Goal: Information Seeking & Learning: Learn about a topic

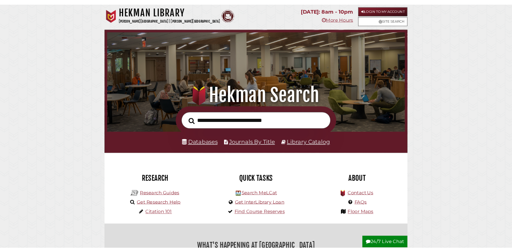
scroll to position [148, 444]
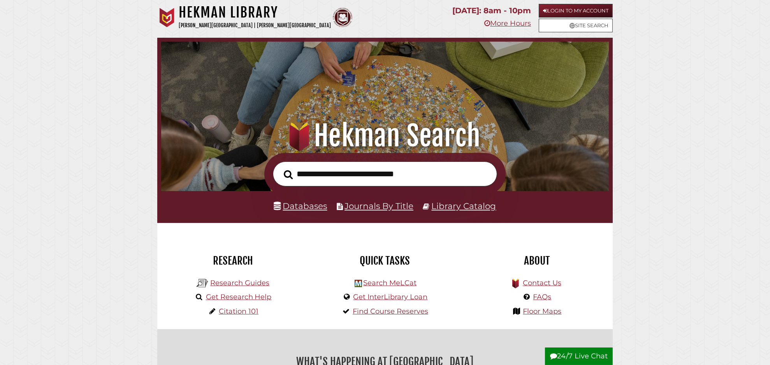
scroll to position [148, 444]
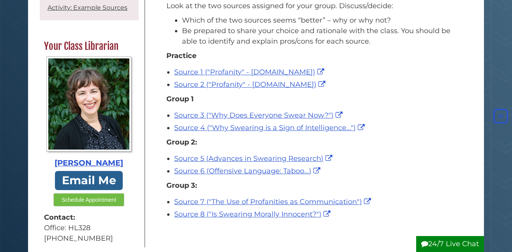
scroll to position [135, 0]
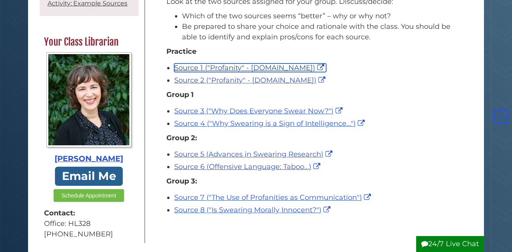
click at [238, 67] on link "Source 1 ("Profanity" - Britannica.com)" at bounding box center [250, 67] width 152 height 9
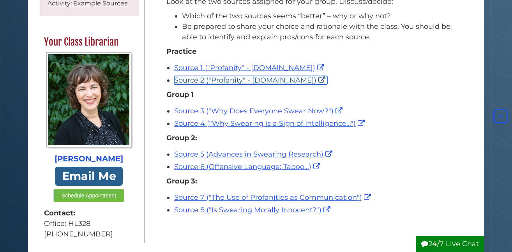
click at [227, 81] on link "Source 2 ("Profanity" - Wikipedia.org)" at bounding box center [250, 80] width 153 height 9
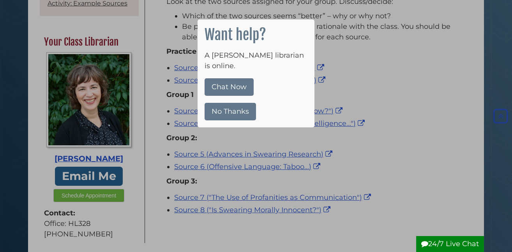
click at [227, 104] on button "No Thanks" at bounding box center [229, 112] width 51 height 18
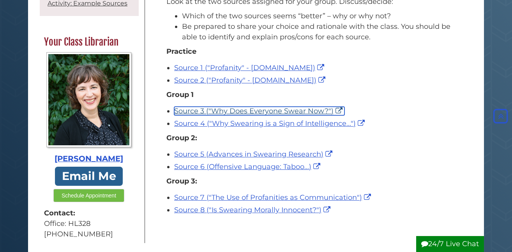
click at [262, 113] on link "Source 3 ("Why Does Everyone Swear Now?")" at bounding box center [259, 111] width 170 height 9
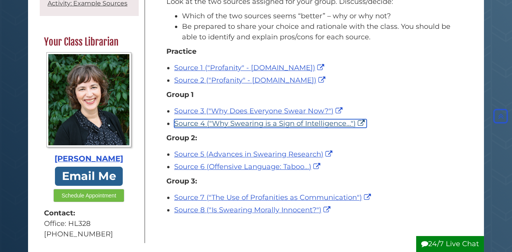
click at [209, 122] on link "Source 4 ("Why Swearing is a Sign of Intelligence...")" at bounding box center [270, 123] width 192 height 9
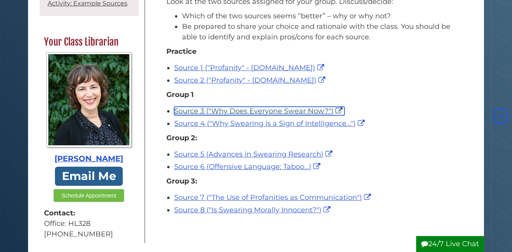
click at [317, 110] on link "Source 3 ("Why Does Everyone Swear Now?")" at bounding box center [259, 111] width 170 height 9
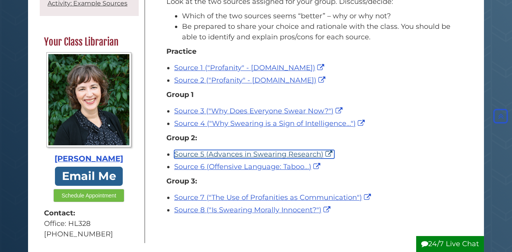
click at [225, 153] on link "Source 5 (Advances in Swearing Research)" at bounding box center [254, 154] width 160 height 9
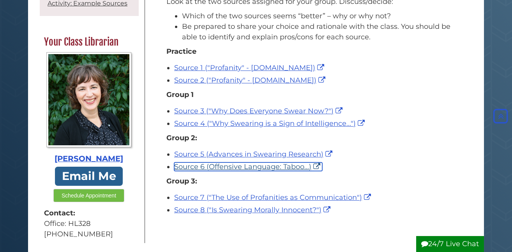
click at [236, 164] on link "Source 6 (Offensive Language: Taboo...)" at bounding box center [248, 166] width 148 height 9
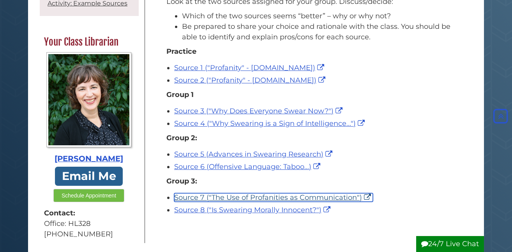
click at [282, 199] on link "Source 7 ("The Use of Profanities as Communication")" at bounding box center [273, 197] width 199 height 9
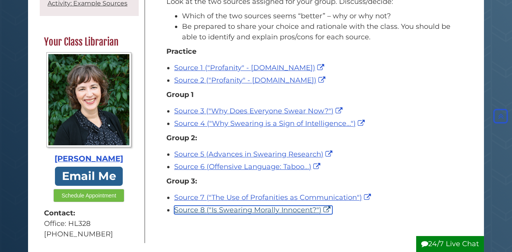
click at [247, 209] on link "Source 8 ("Is Swearing Morally Innocent?")" at bounding box center [253, 210] width 158 height 9
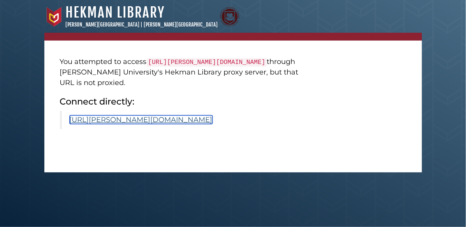
click at [203, 124] on link "https://calvin.primo.exlibrisgroup.com/permalink/01CALVIN_INST/1p09kqq/cdi_cros…" at bounding box center [141, 119] width 143 height 9
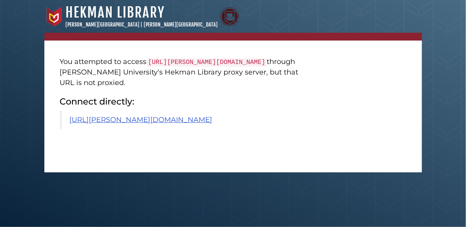
click at [197, 129] on blockquote "[URL][PERSON_NAME][DOMAIN_NAME]" at bounding box center [187, 120] width 255 height 18
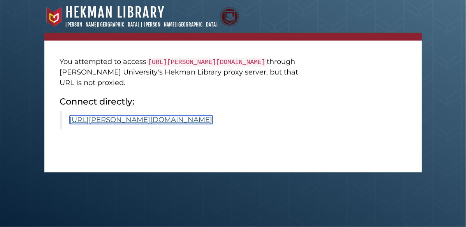
click at [196, 124] on link "[URL][PERSON_NAME][DOMAIN_NAME]" at bounding box center [141, 119] width 143 height 9
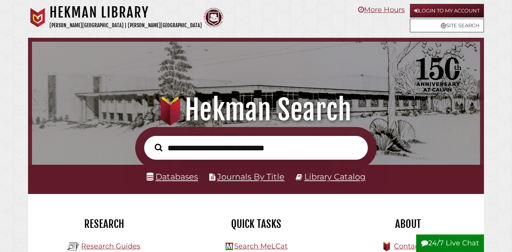
scroll to position [148, 444]
